Goal: Task Accomplishment & Management: Manage account settings

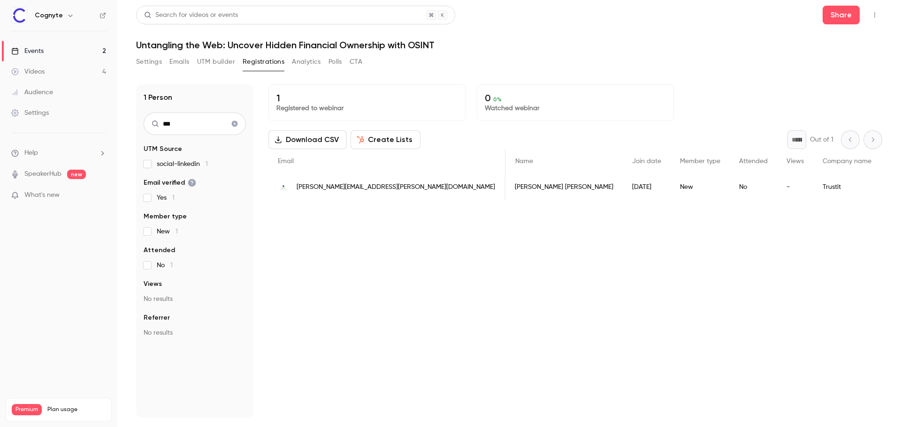
scroll to position [0, 303]
drag, startPoint x: 38, startPoint y: 53, endPoint x: 33, endPoint y: 54, distance: 5.3
click at [38, 53] on div "Events" at bounding box center [27, 50] width 32 height 9
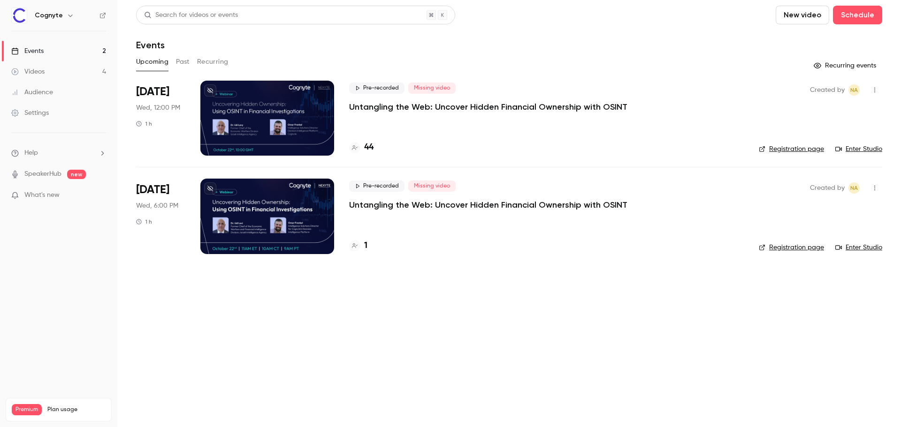
click at [270, 204] on div at bounding box center [267, 216] width 134 height 75
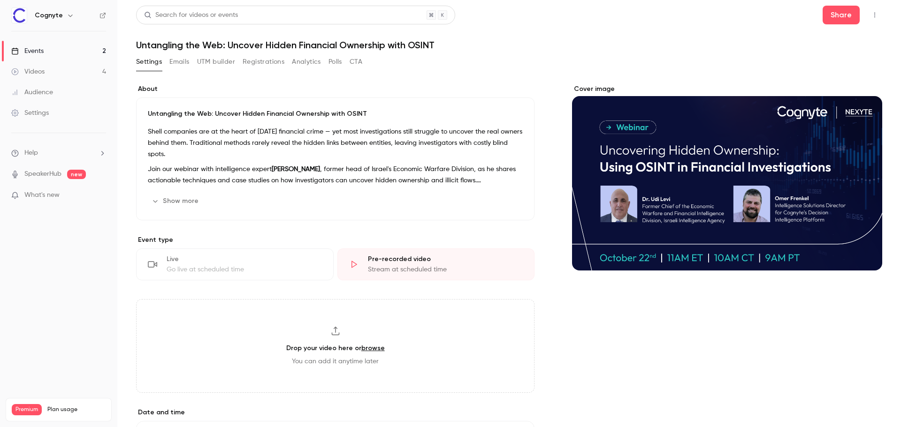
click at [201, 62] on button "UTM builder" at bounding box center [216, 61] width 38 height 15
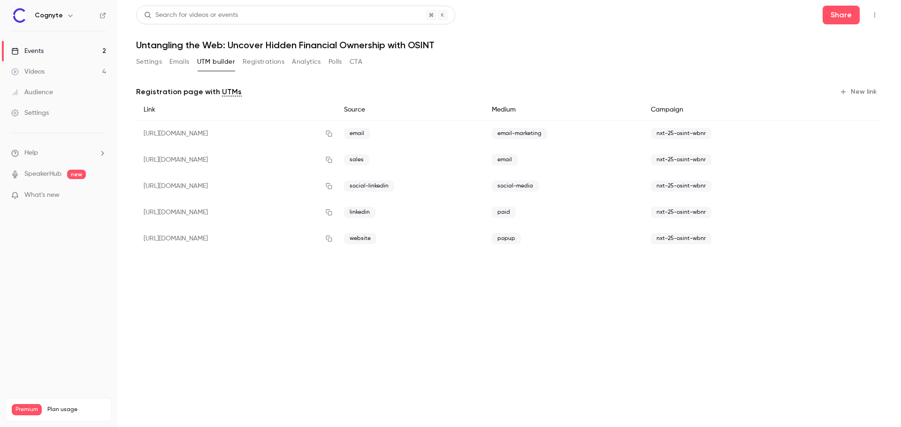
click at [177, 66] on button "Emails" at bounding box center [179, 61] width 20 height 15
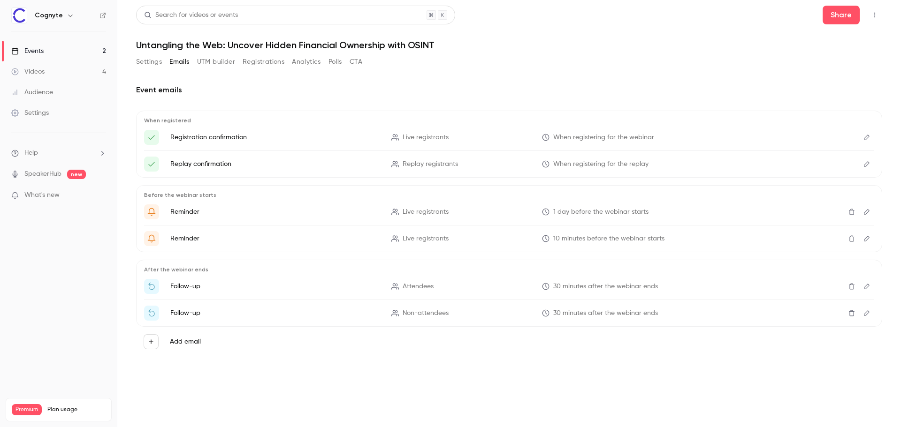
click at [862, 137] on button "Edit" at bounding box center [866, 137] width 15 height 15
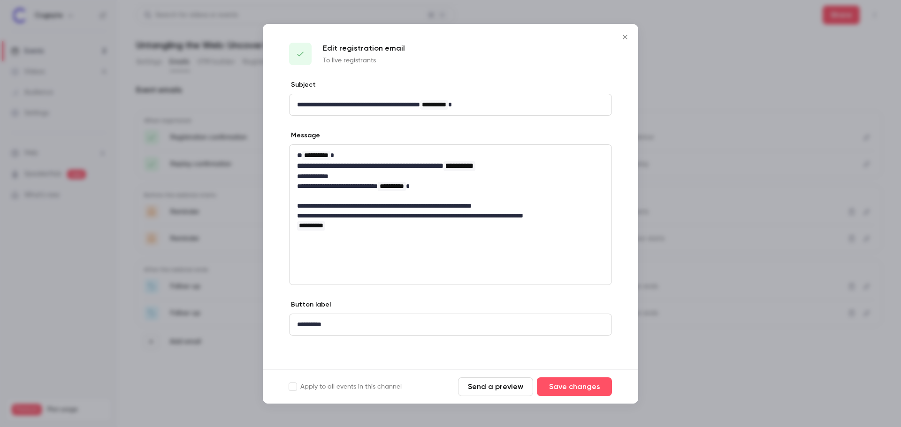
click at [357, 177] on p "**********" at bounding box center [450, 177] width 307 height 10
drag, startPoint x: 348, startPoint y: 177, endPoint x: 308, endPoint y: 178, distance: 39.9
click at [308, 178] on p "**********" at bounding box center [450, 177] width 307 height 10
click at [573, 390] on button "Save changes" at bounding box center [574, 387] width 75 height 19
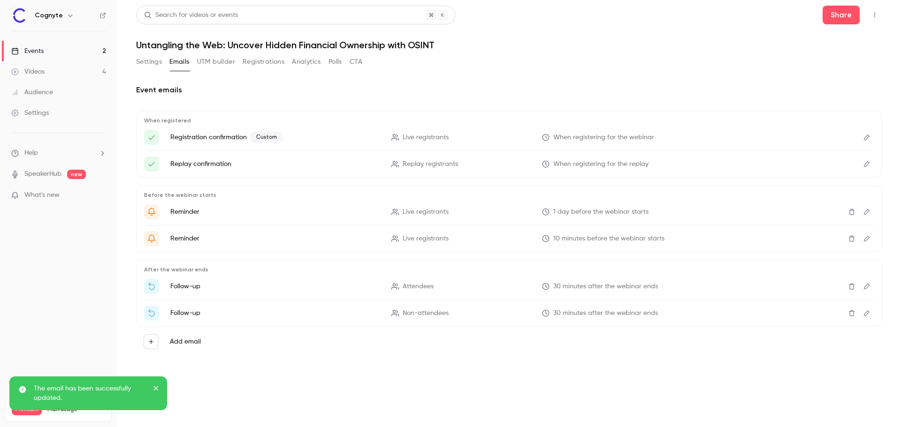
click at [863, 163] on icon "Edit" at bounding box center [867, 164] width 8 height 7
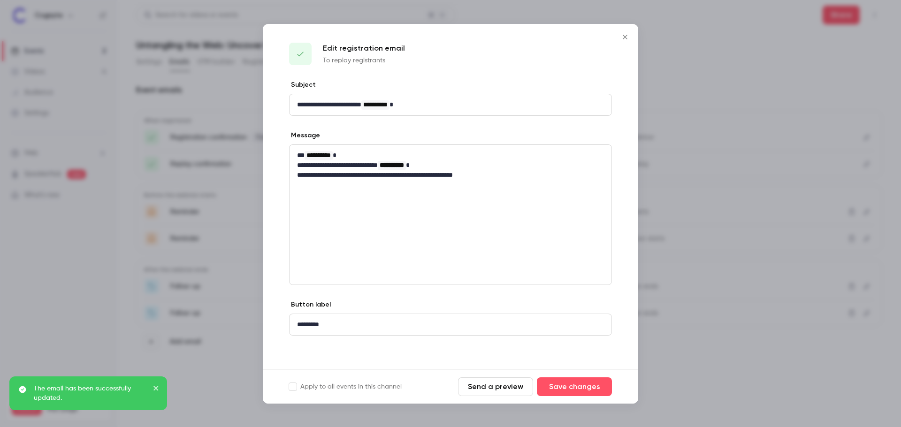
click at [628, 36] on icon "Close" at bounding box center [624, 37] width 11 height 8
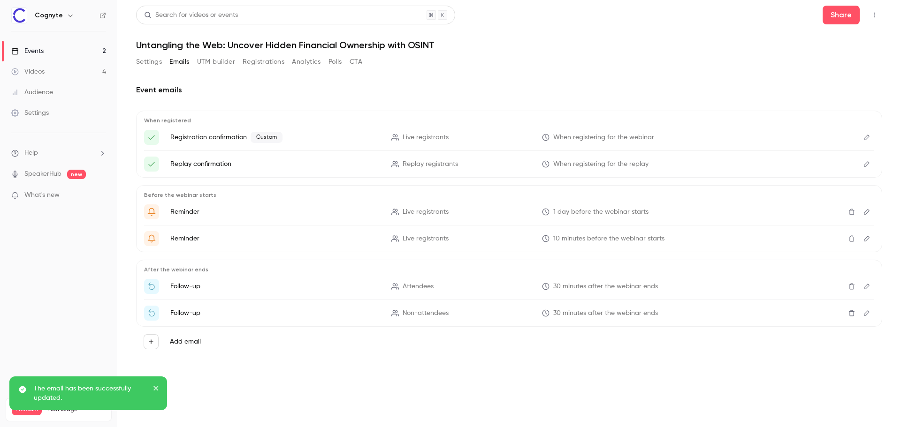
click at [62, 53] on link "Events 2" at bounding box center [58, 51] width 117 height 21
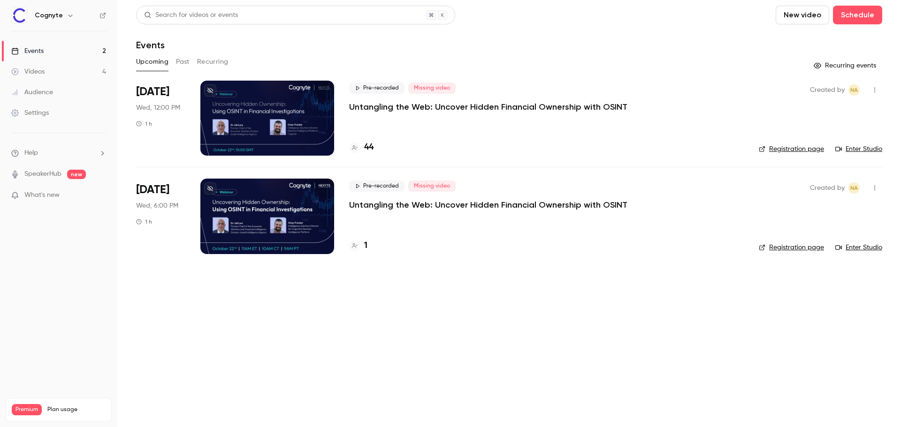
click at [257, 197] on div at bounding box center [267, 216] width 134 height 75
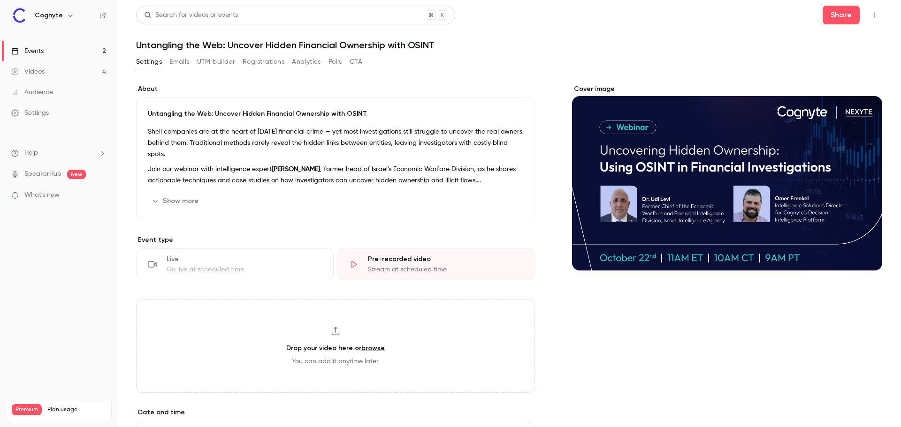
click at [170, 61] on button "Emails" at bounding box center [179, 61] width 20 height 15
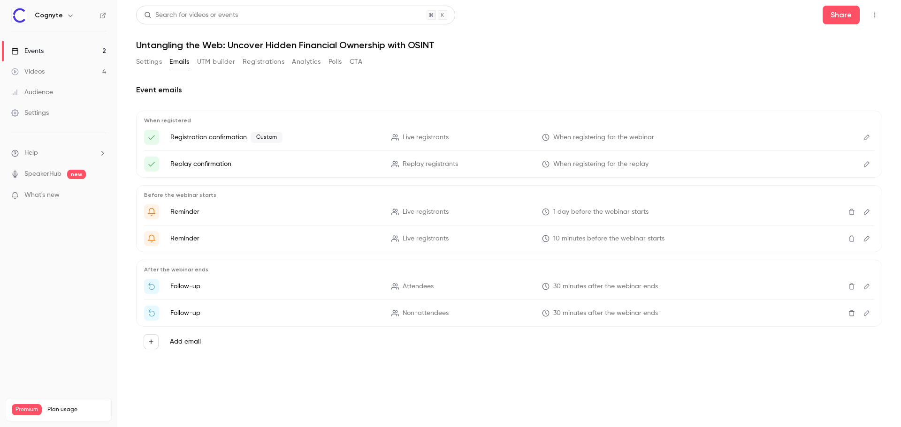
click at [863, 138] on icon "Edit" at bounding box center [867, 137] width 8 height 7
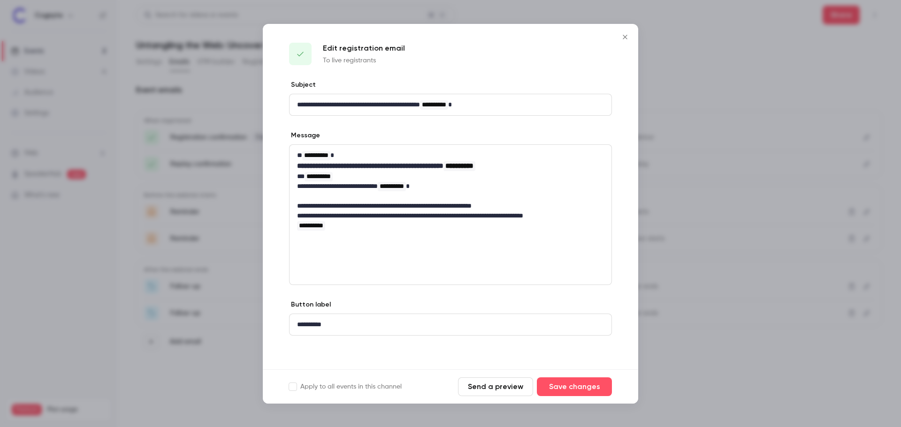
click at [624, 40] on icon "Close" at bounding box center [624, 37] width 11 height 8
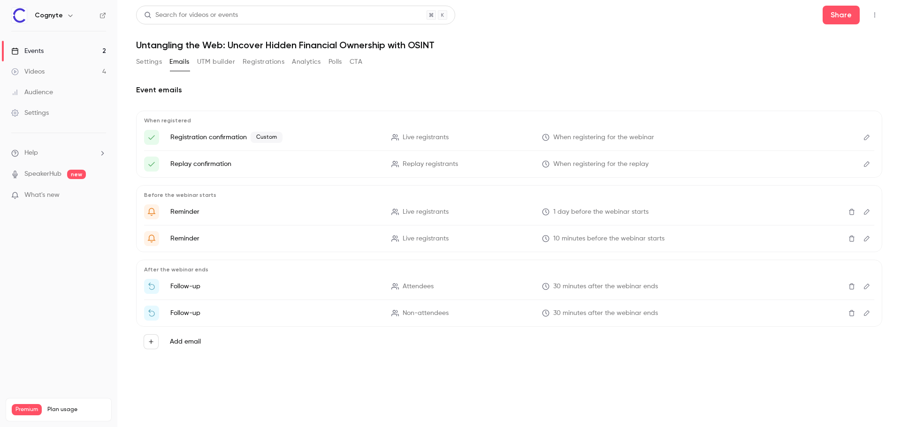
click at [865, 165] on icon "Edit" at bounding box center [867, 164] width 8 height 7
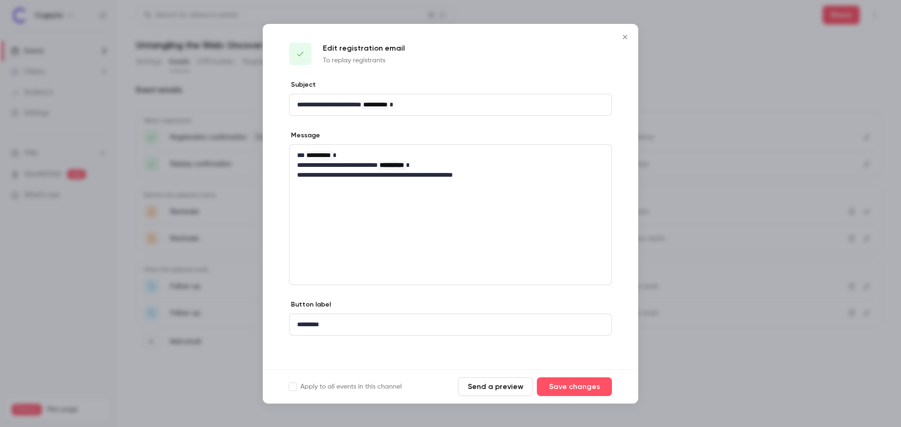
click at [624, 37] on icon "Close" at bounding box center [624, 37] width 4 height 4
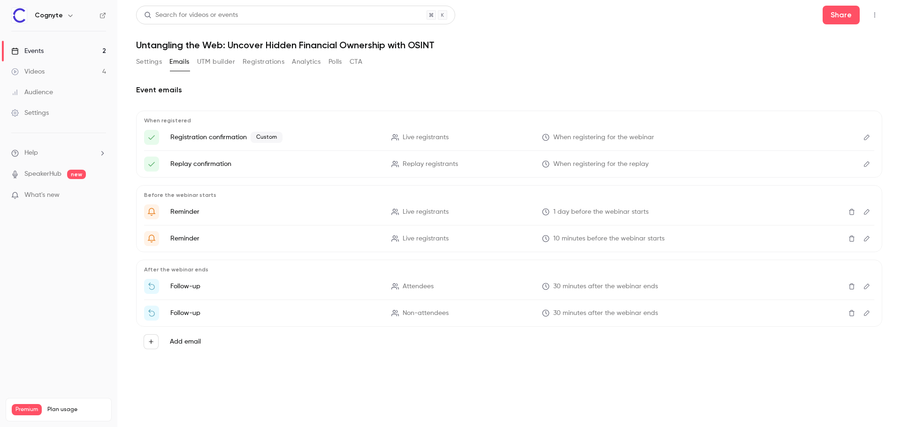
click at [61, 47] on link "Events 2" at bounding box center [58, 51] width 117 height 21
